Goal: Task Accomplishment & Management: Use online tool/utility

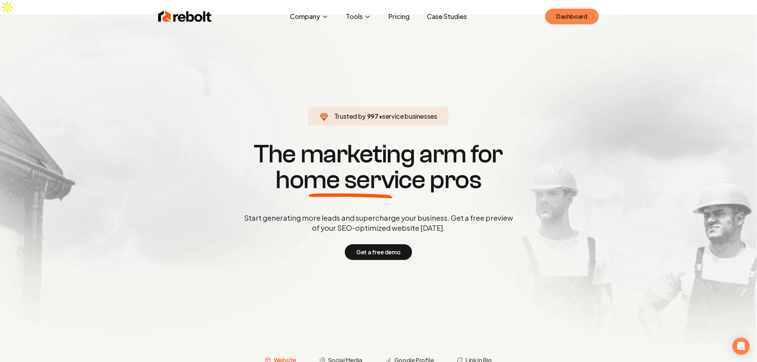
click at [578, 19] on link "Dashboard" at bounding box center [572, 17] width 54 height 16
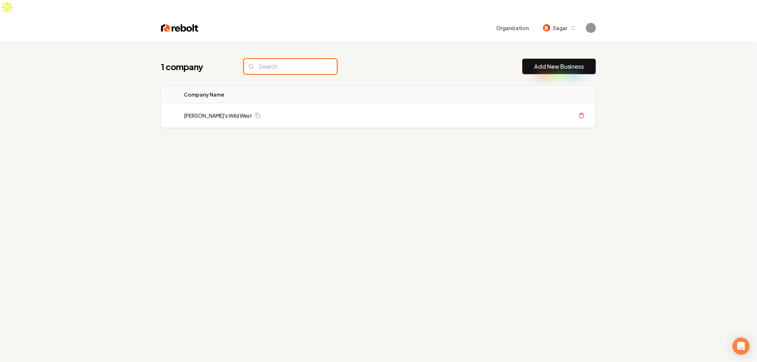
click at [297, 59] on input "search" at bounding box center [290, 66] width 93 height 15
click at [443, 42] on div "1 company Add New Business Logo Company Name Actions [PERSON_NAME]'s Wild West …" at bounding box center [379, 108] width 458 height 132
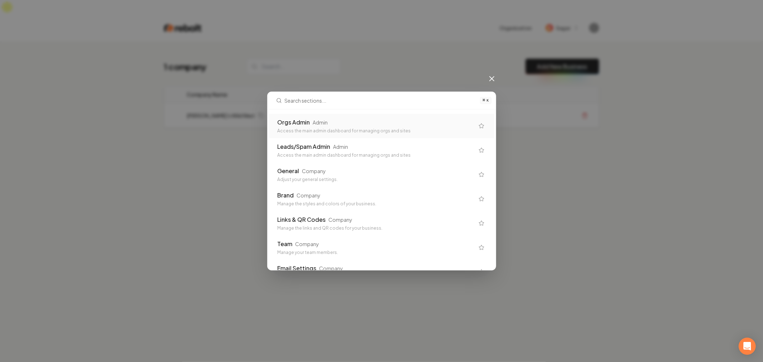
click at [331, 123] on div "Orgs Admin Admin" at bounding box center [376, 122] width 197 height 9
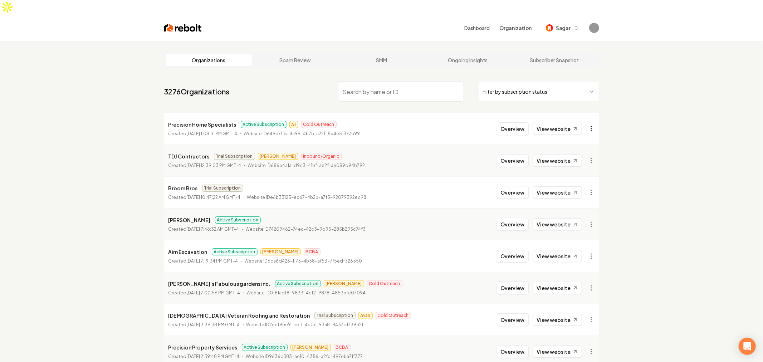
click at [587, 113] on html "Dashboard Organization Sagar Organizations Spam Review SMM Ongoing Insights Sub…" at bounding box center [381, 181] width 763 height 362
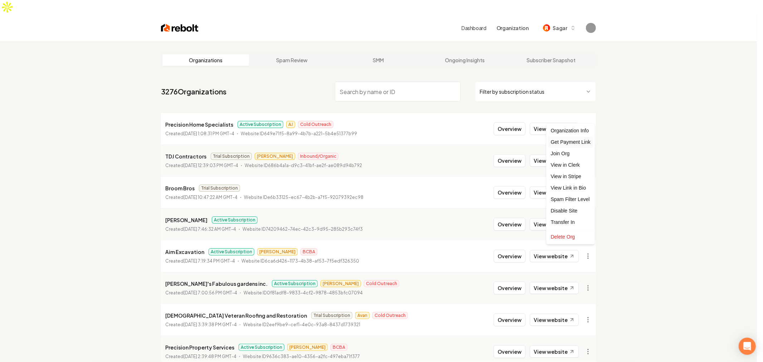
click at [573, 142] on div "Get Payment Link" at bounding box center [570, 141] width 45 height 11
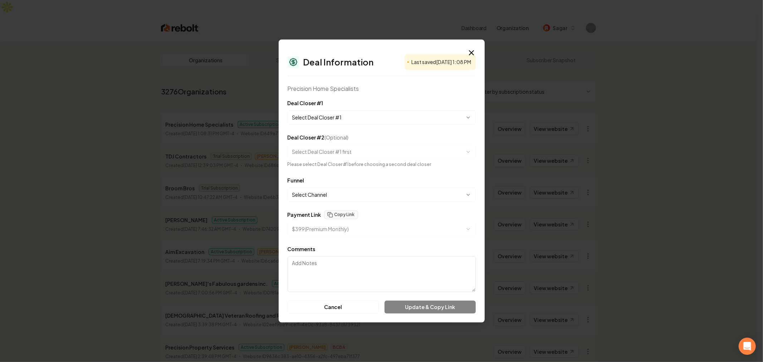
select select "**********"
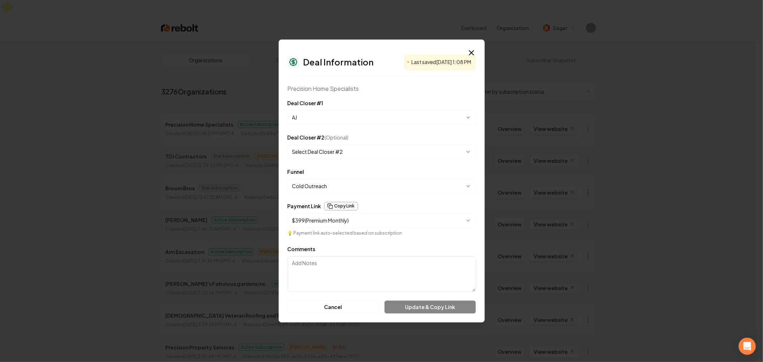
click at [338, 208] on button "Copy Link" at bounding box center [341, 206] width 34 height 9
click at [339, 206] on button "Copy Link" at bounding box center [341, 206] width 34 height 9
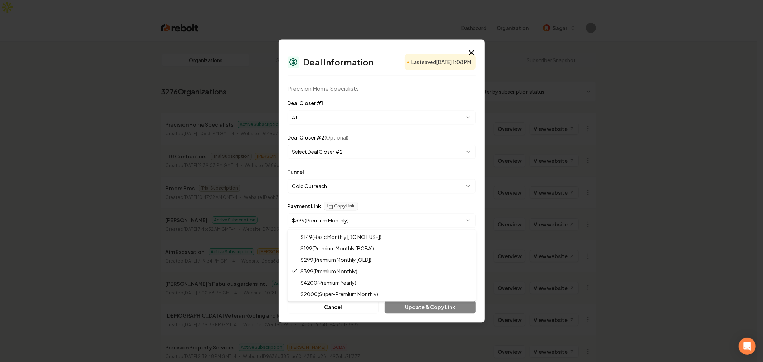
click at [350, 225] on body "Dashboard Organization Sagar Organizations Spam Review SMM Ongoing Insights Sub…" at bounding box center [378, 181] width 757 height 362
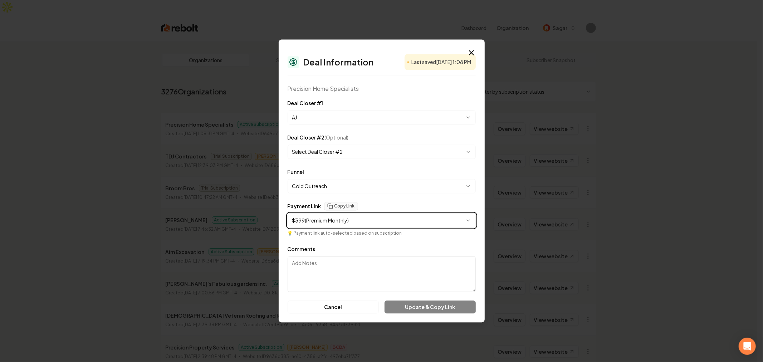
click at [347, 222] on body "Dashboard Organization Sagar Organizations Spam Review SMM Ongoing Insights Sub…" at bounding box center [378, 181] width 757 height 362
click at [412, 64] on span "Last saved [DATE] 1:08 PM" at bounding box center [442, 62] width 60 height 7
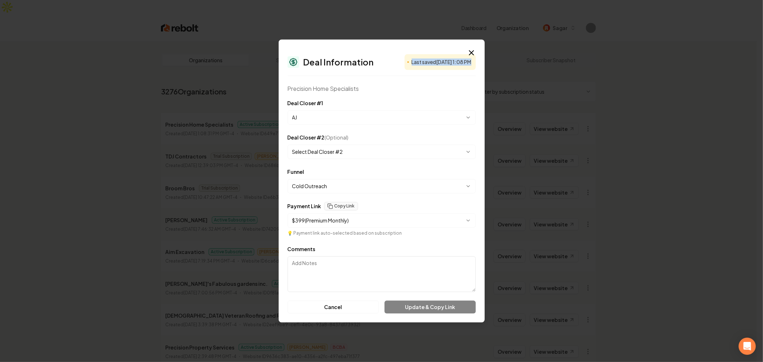
click at [412, 64] on span "Last saved [DATE] 1:08 PM" at bounding box center [442, 62] width 60 height 7
click at [412, 63] on span "Last saved [DATE] 1:08 PM" at bounding box center [442, 62] width 60 height 7
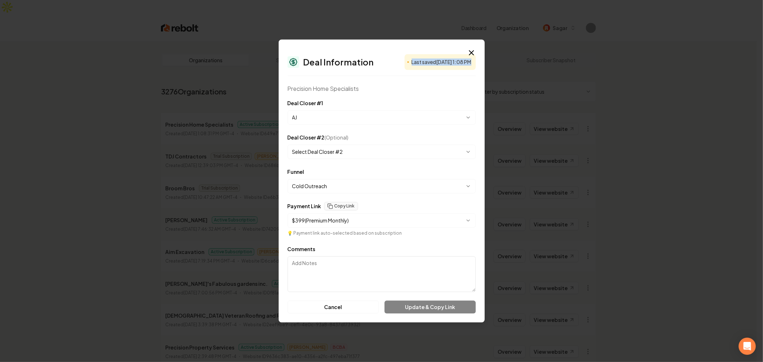
click at [412, 63] on span "Last saved [DATE] 1:08 PM" at bounding box center [442, 62] width 60 height 7
